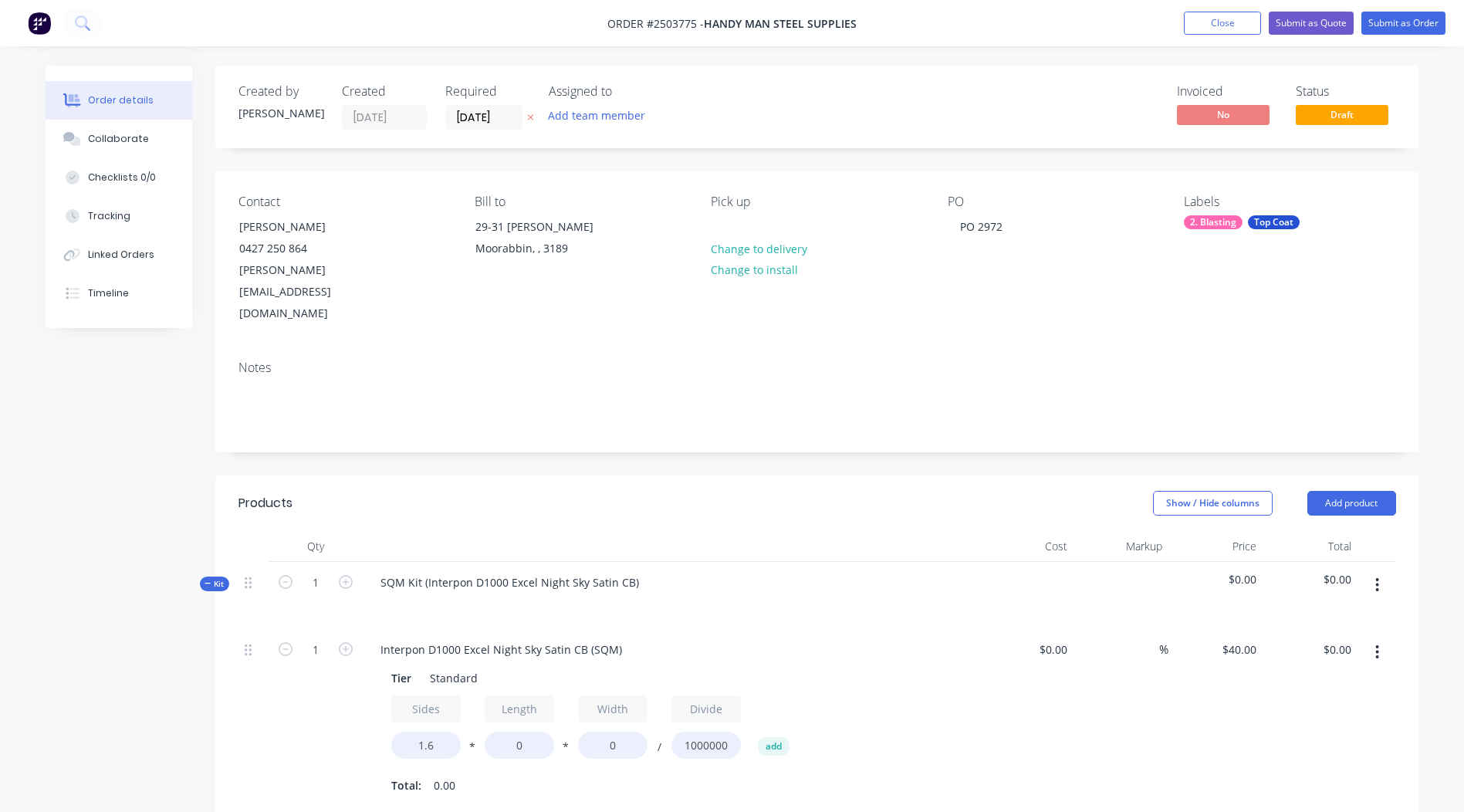
click at [728, 163] on div "Created by [PERSON_NAME] Created [DATE] Required [DATE] Assigned to Add team me…" at bounding box center [818, 697] width 1205 height 1264
click at [1218, 22] on button "Close" at bounding box center [1223, 23] width 77 height 23
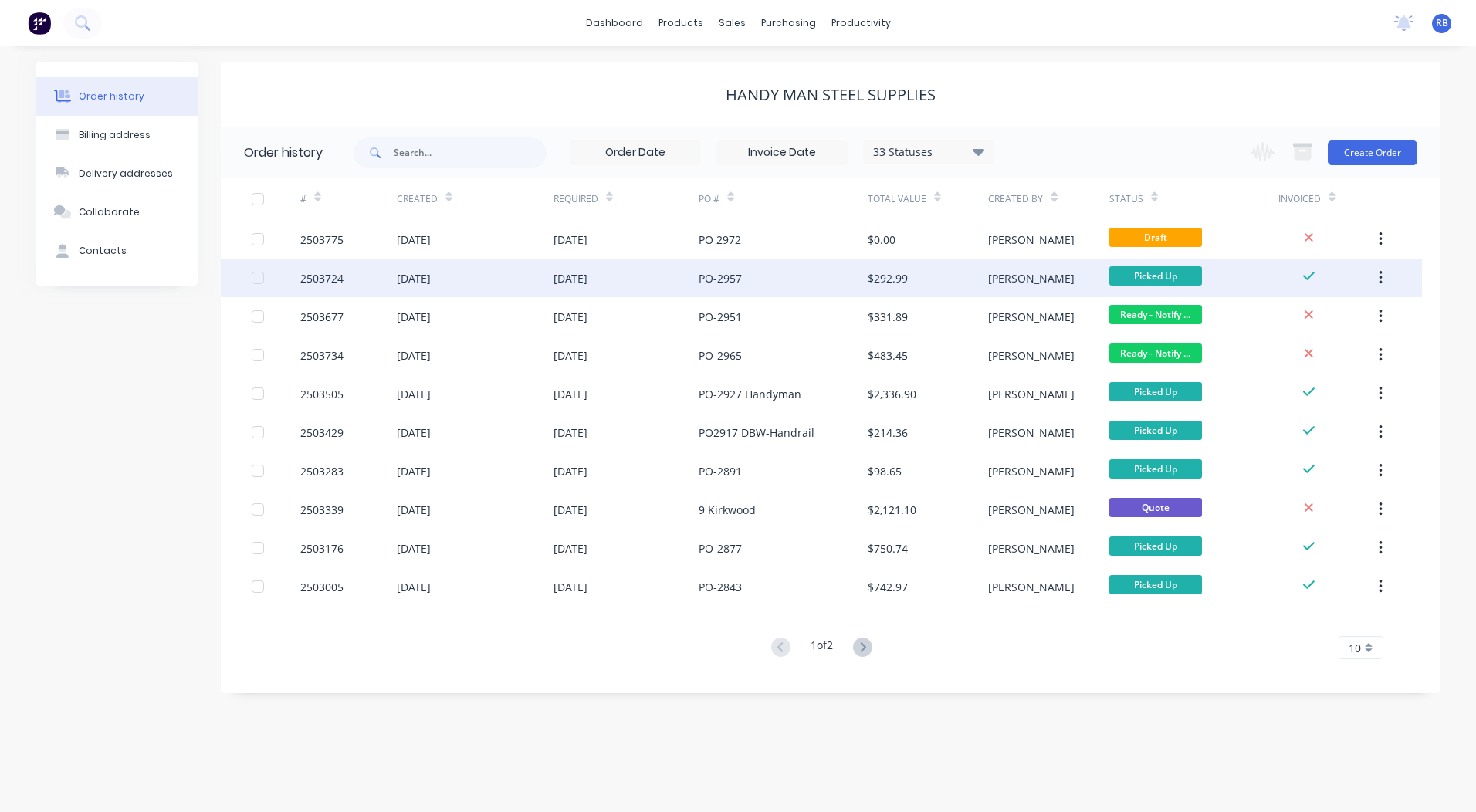
click at [887, 270] on div "$292.99" at bounding box center [887, 279] width 40 height 16
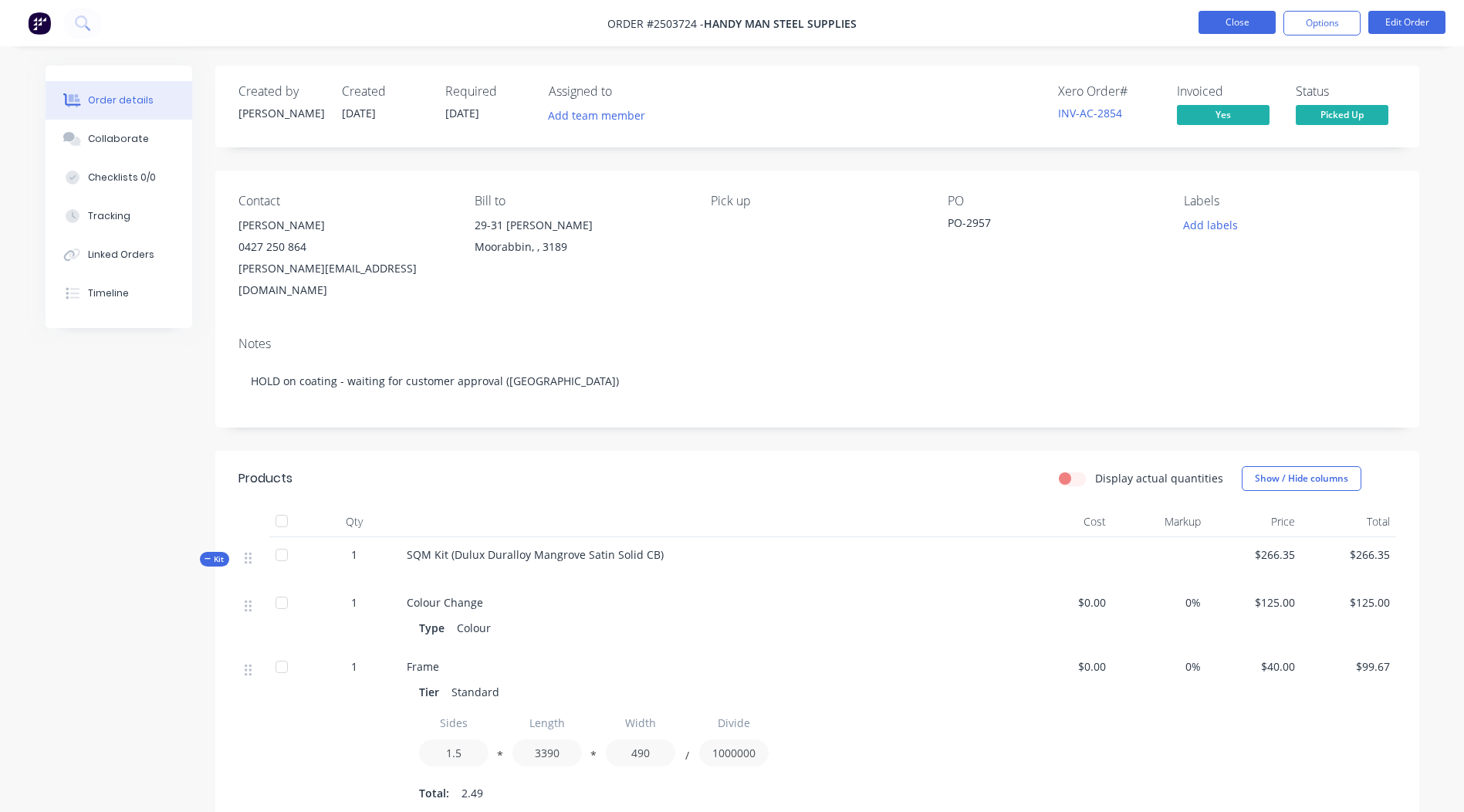
click at [1249, 29] on button "Close" at bounding box center [1238, 22] width 77 height 23
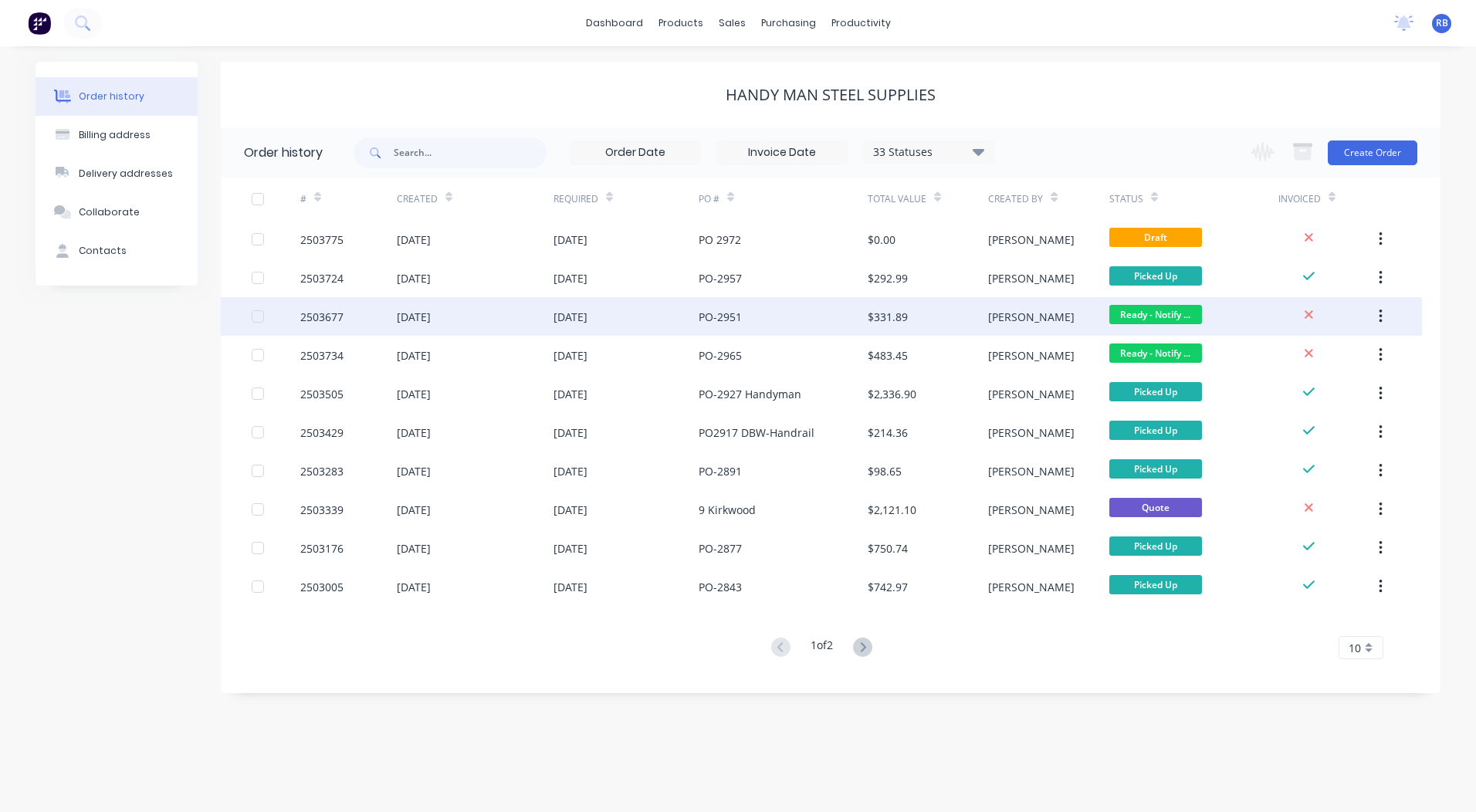
click at [822, 332] on div "PO-2951" at bounding box center [783, 316] width 169 height 38
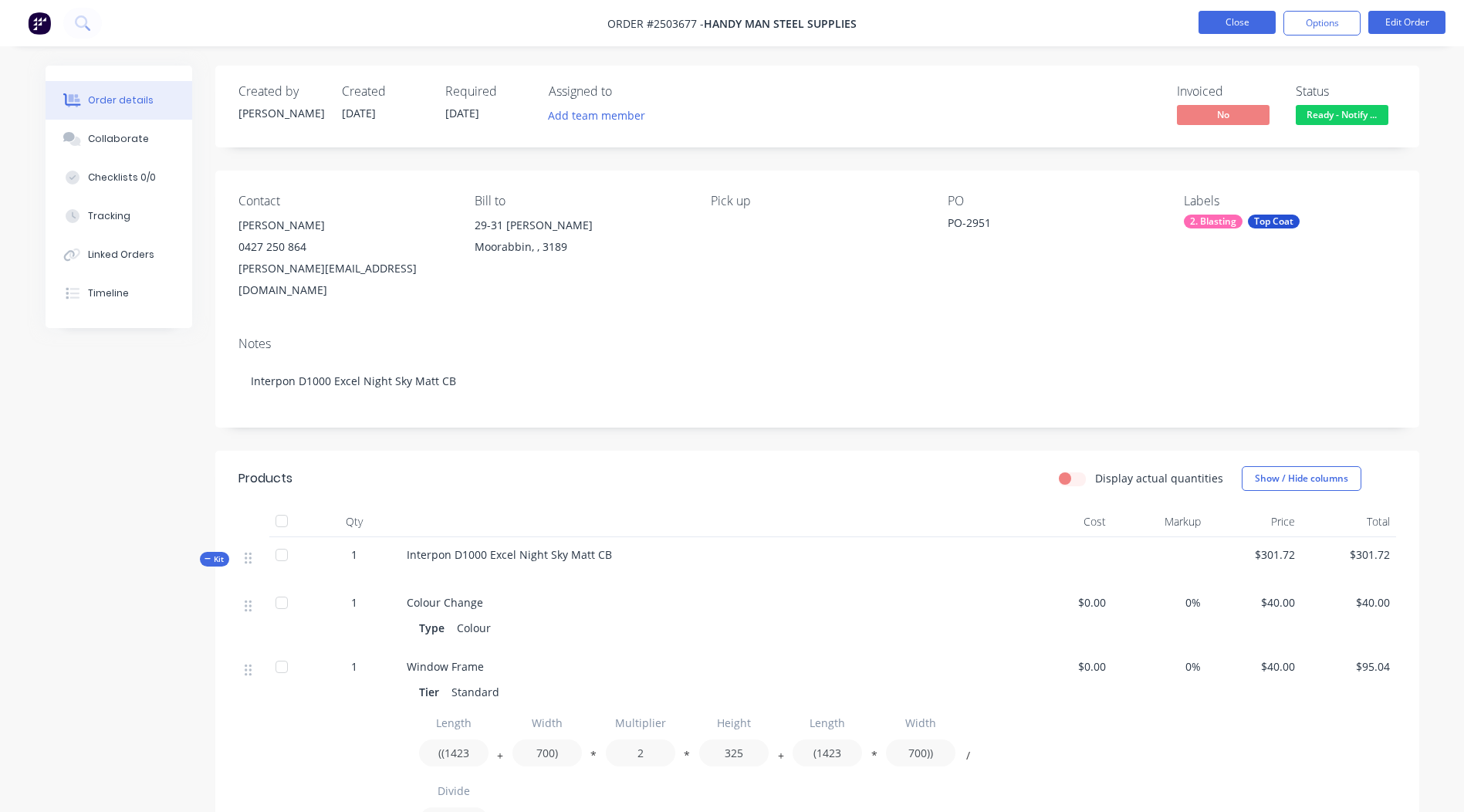
click at [1233, 26] on button "Close" at bounding box center [1238, 22] width 77 height 23
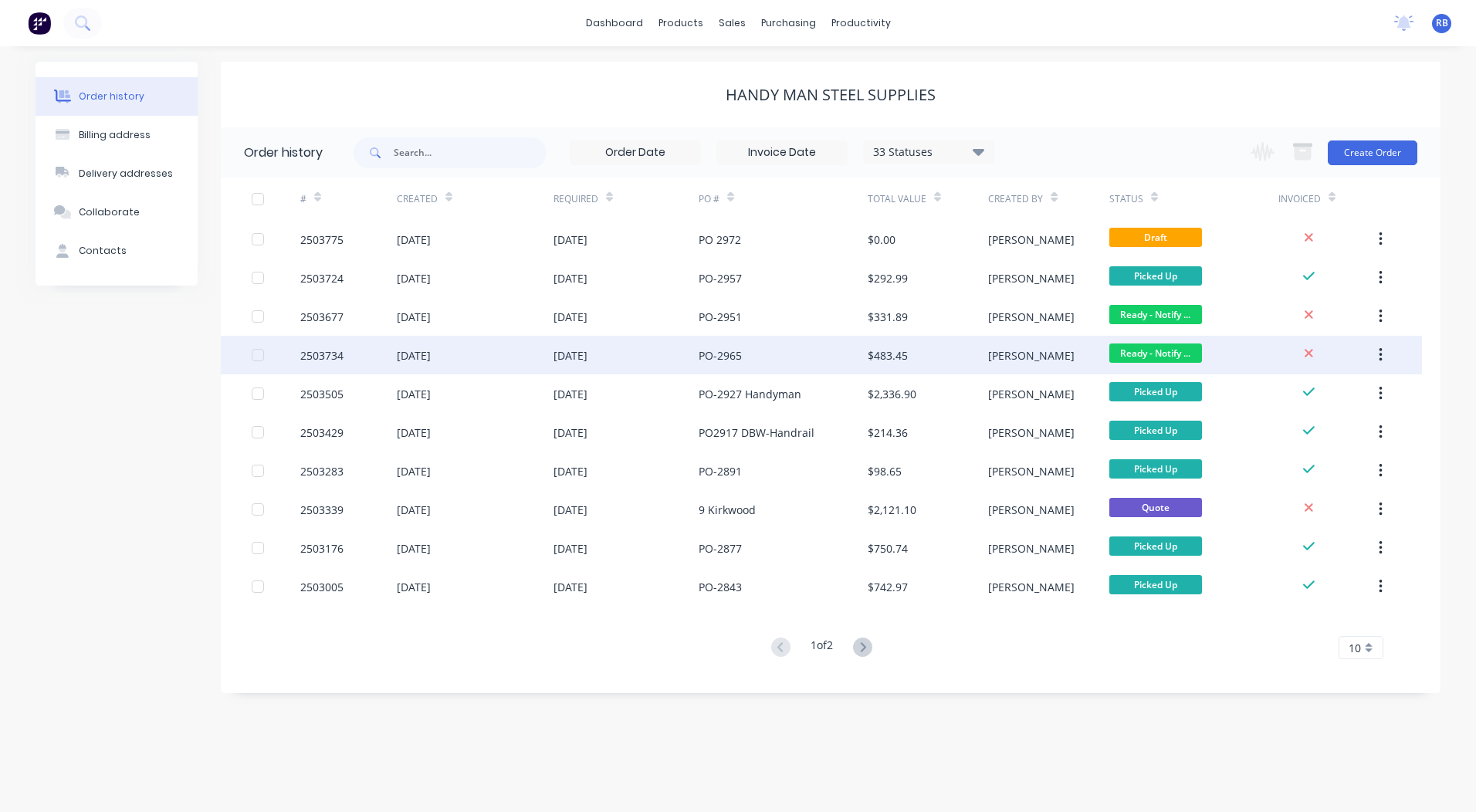
click at [969, 353] on div "$483.45" at bounding box center [927, 355] width 120 height 38
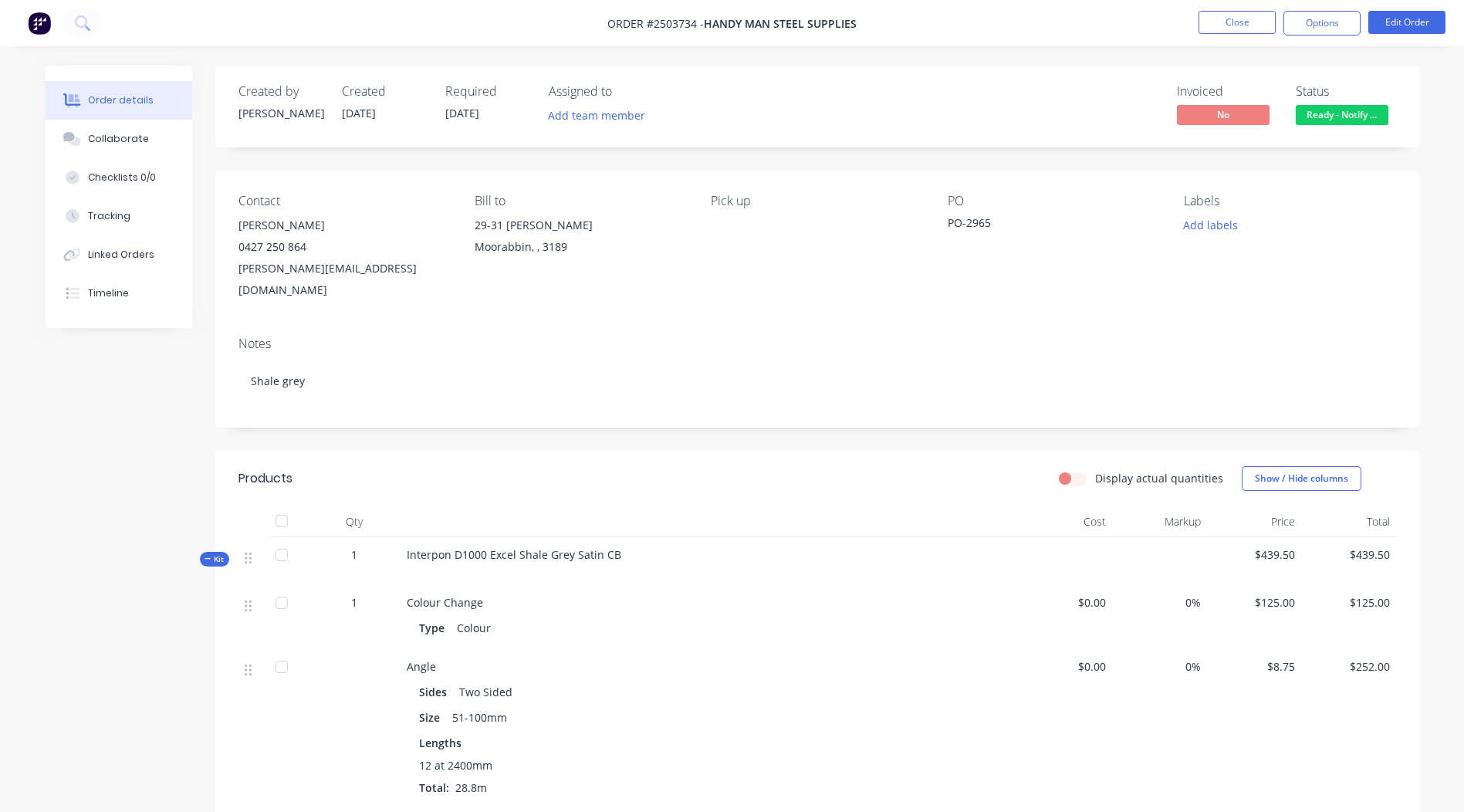
drag, startPoint x: 550, startPoint y: 845, endPoint x: 1109, endPoint y: 12, distance: 1003.2
click at [1097, 16] on nav "Order #[PHONE_NUMBER] - Handy Man Steel Supplies Close Options Edit Order" at bounding box center [732, 23] width 1464 height 47
click at [1340, 113] on span "Ready - Notify ..." at bounding box center [1342, 115] width 93 height 19
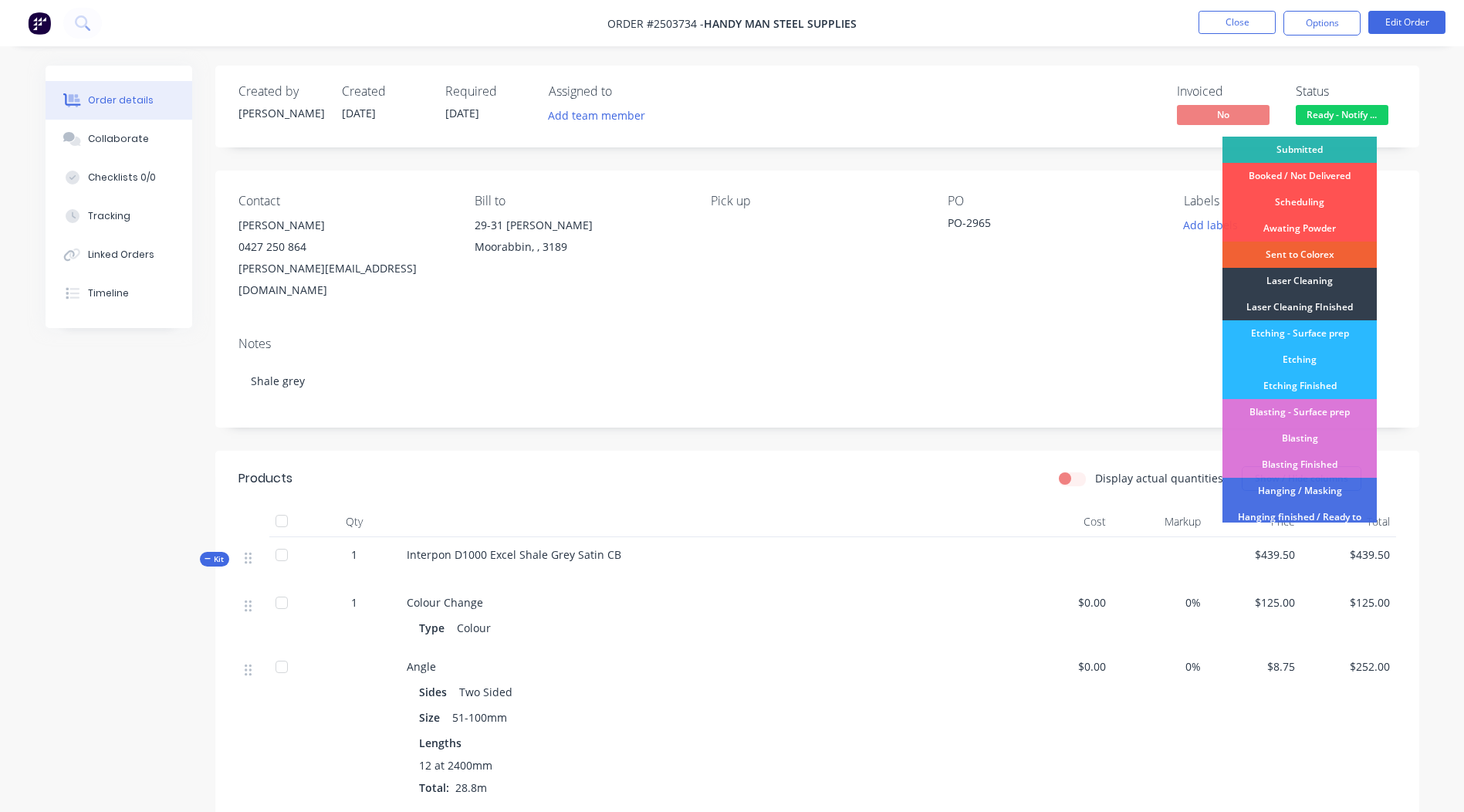
click at [1074, 99] on div at bounding box center [1107, 106] width 100 height 45
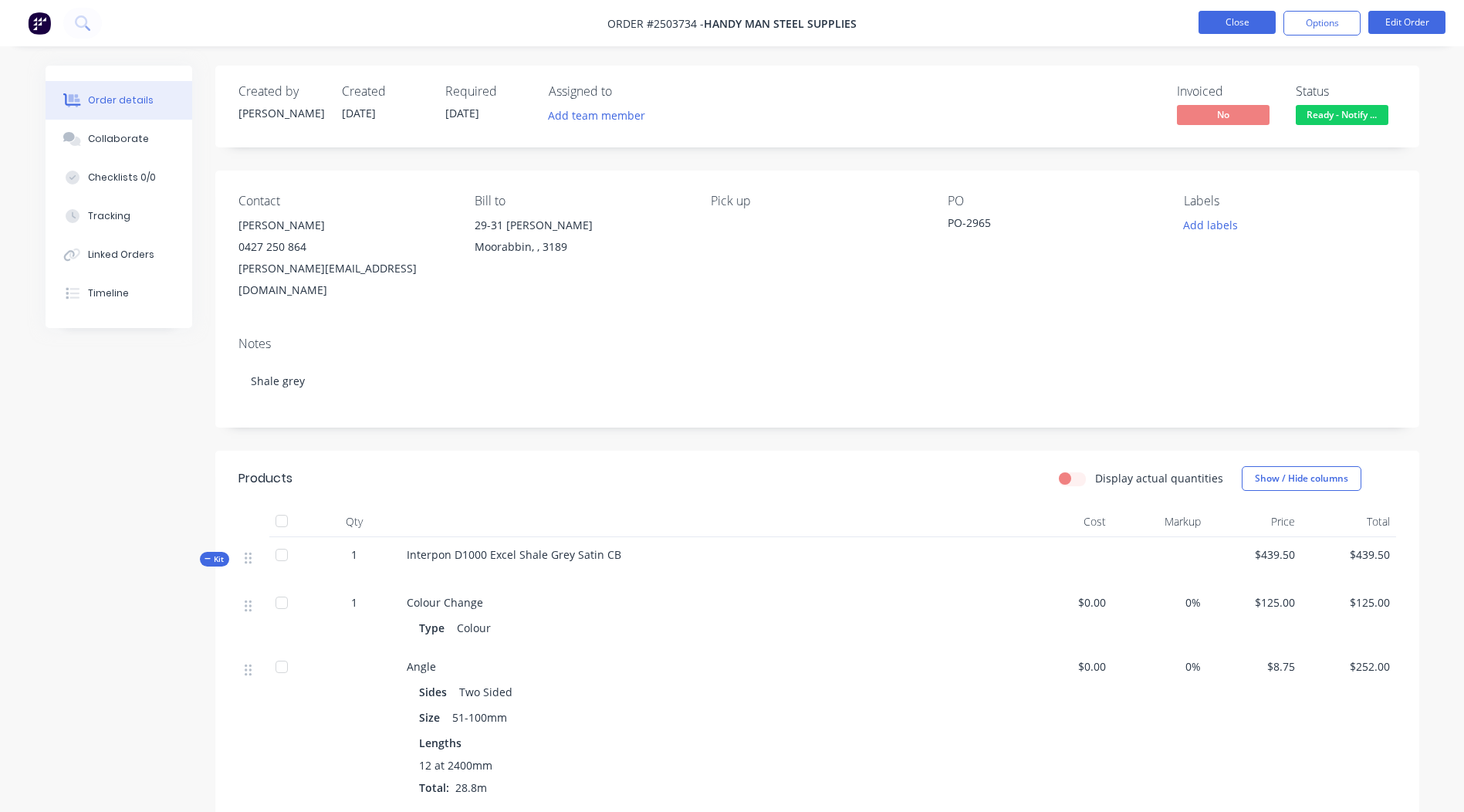
click at [1230, 17] on button "Close" at bounding box center [1238, 22] width 77 height 23
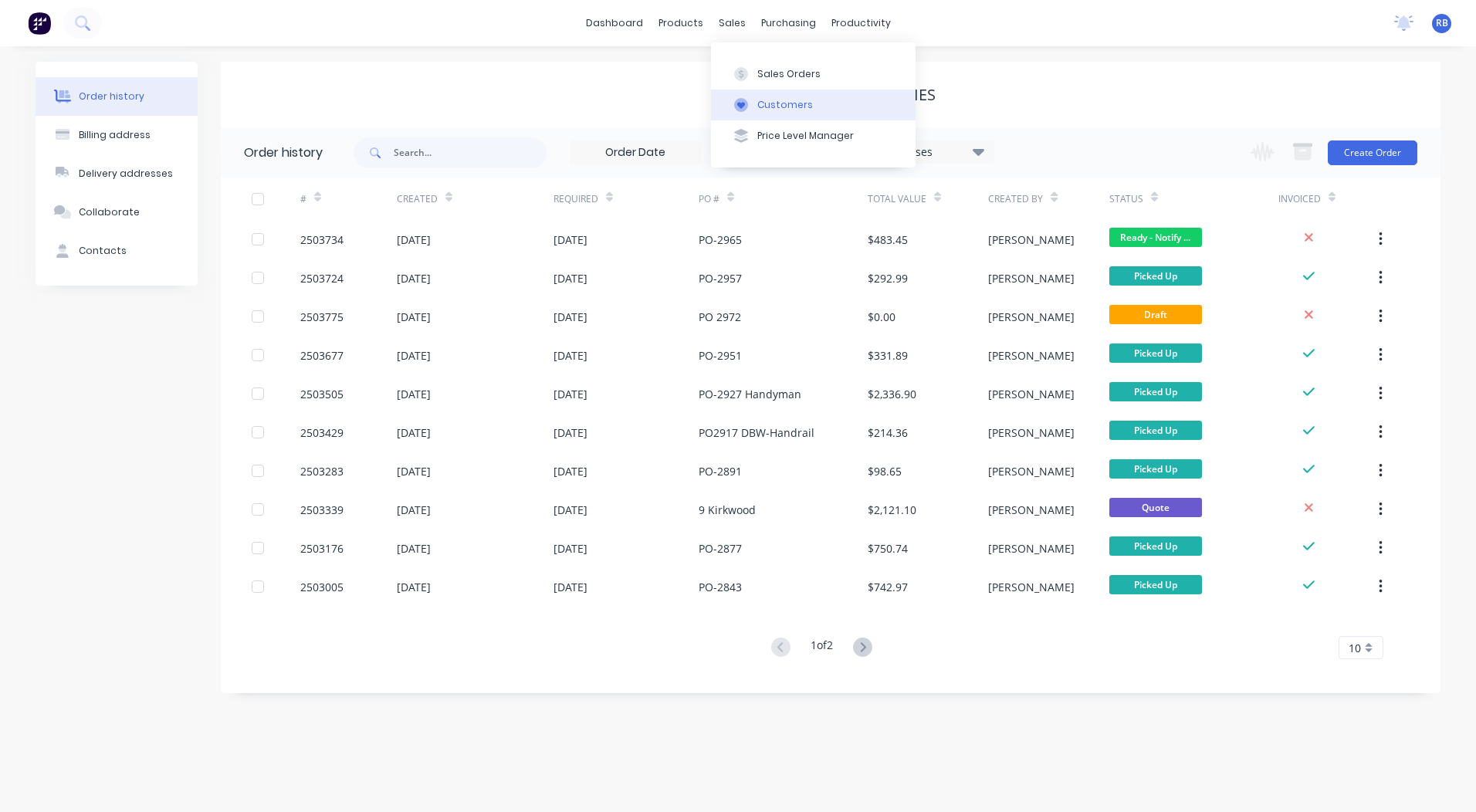
click at [728, 20] on div "sales" at bounding box center [732, 23] width 42 height 23
click at [782, 71] on div "Sales Orders" at bounding box center [788, 73] width 63 height 14
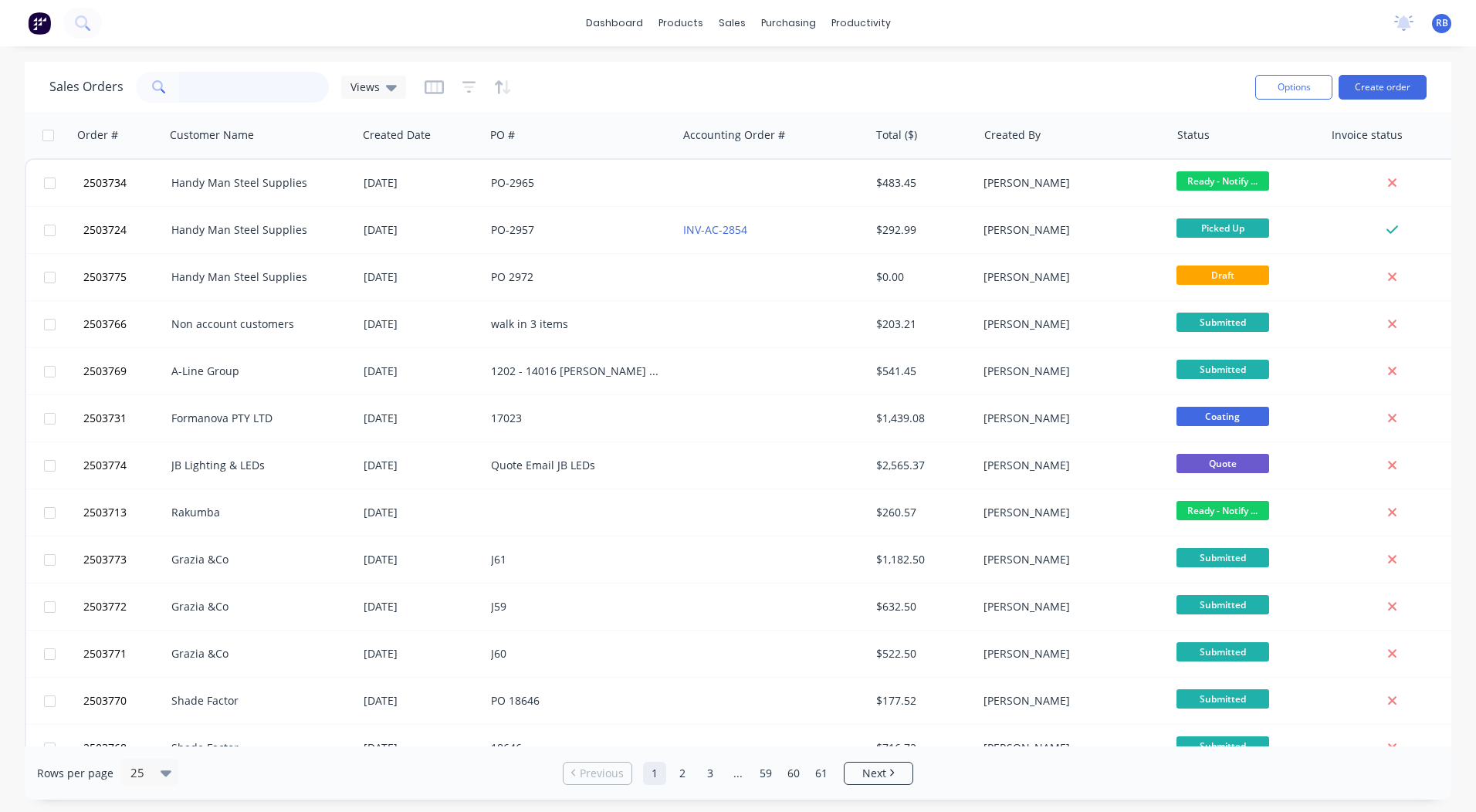
click at [211, 71] on input "text" at bounding box center [254, 87] width 150 height 31
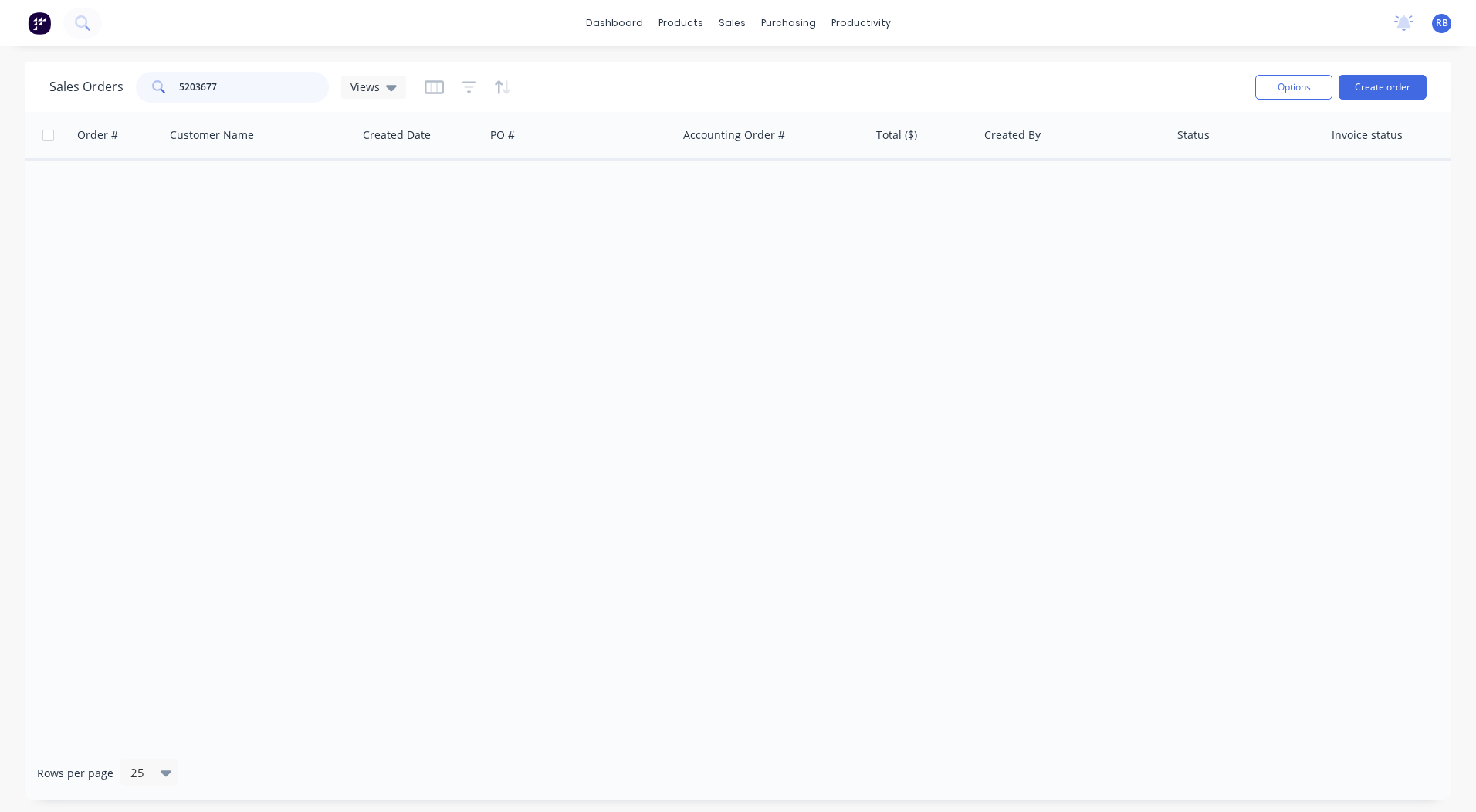
click at [259, 87] on input "5203677" at bounding box center [254, 87] width 150 height 31
click at [188, 85] on input "5203677" at bounding box center [254, 87] width 150 height 31
type input "2503677"
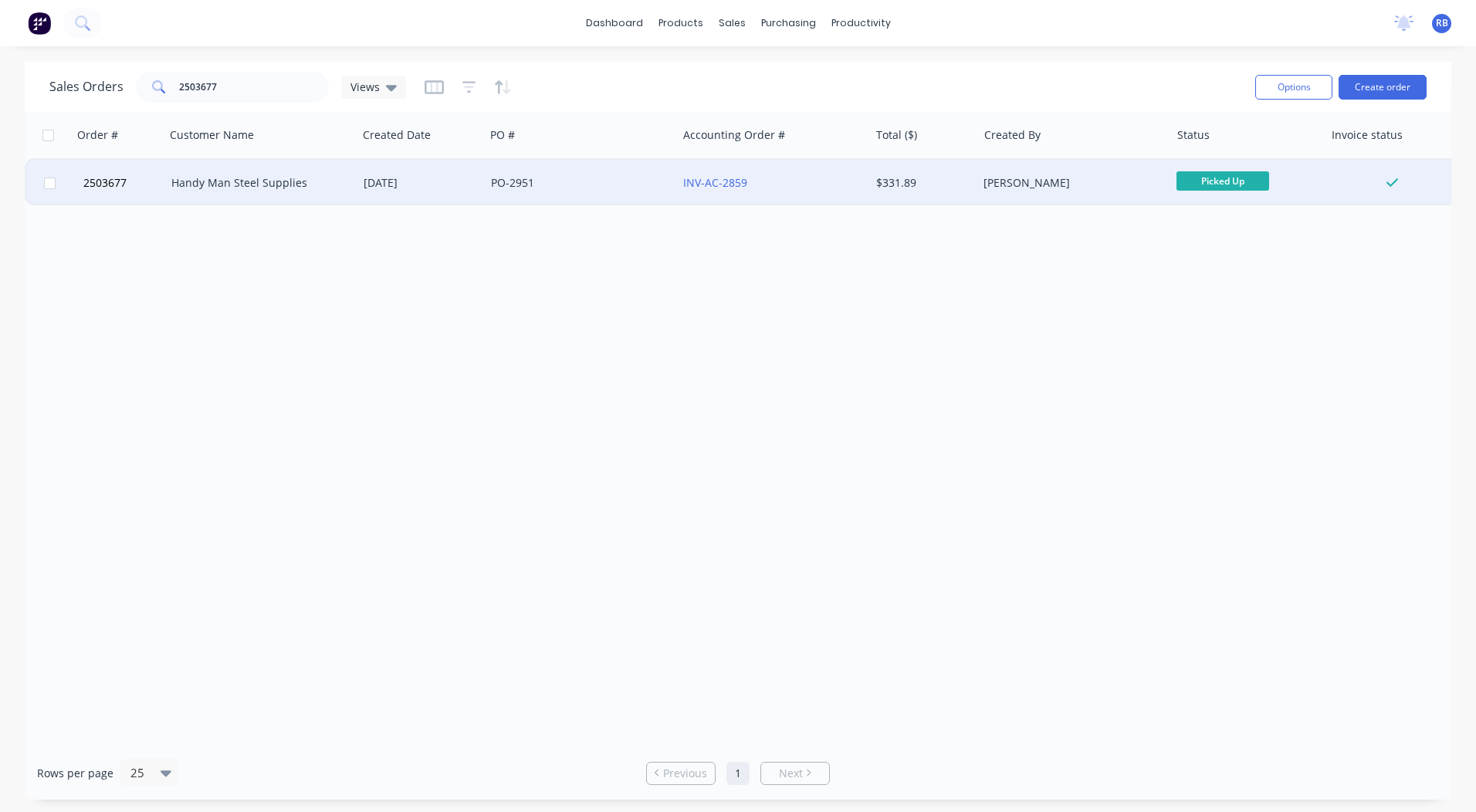
click at [224, 179] on div "Handy Man Steel Supplies" at bounding box center [257, 182] width 171 height 16
